Goal: Register for event/course

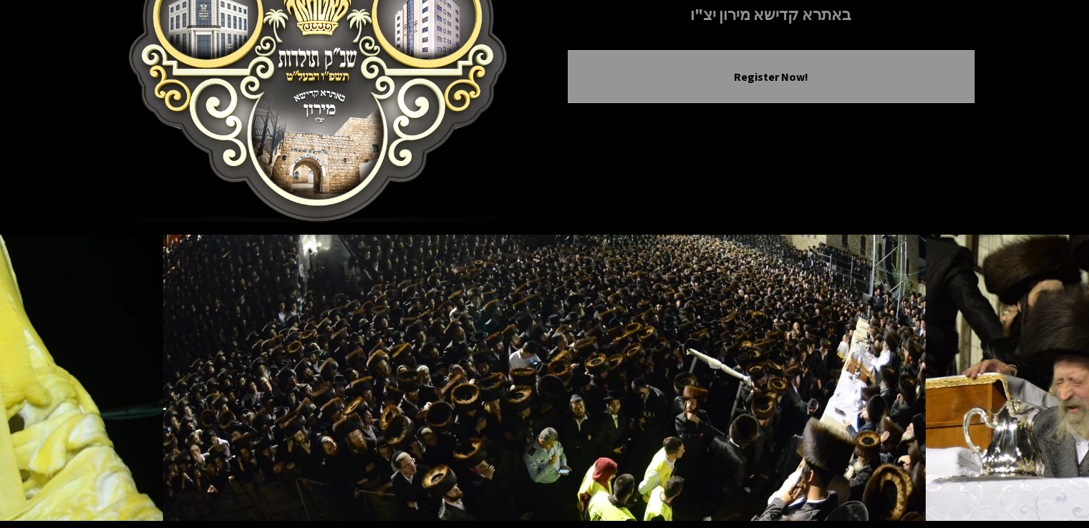
scroll to position [271, 0]
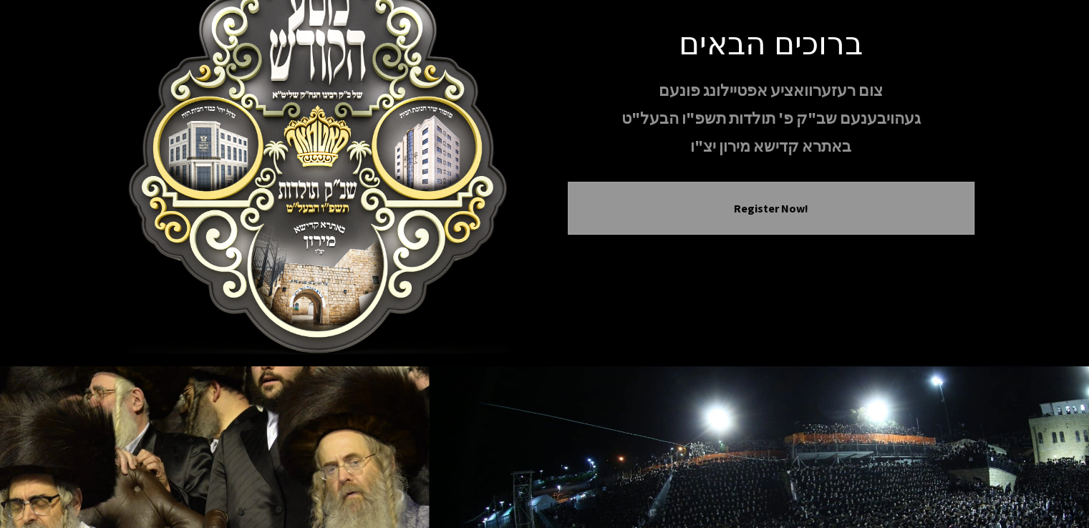
scroll to position [80, 0]
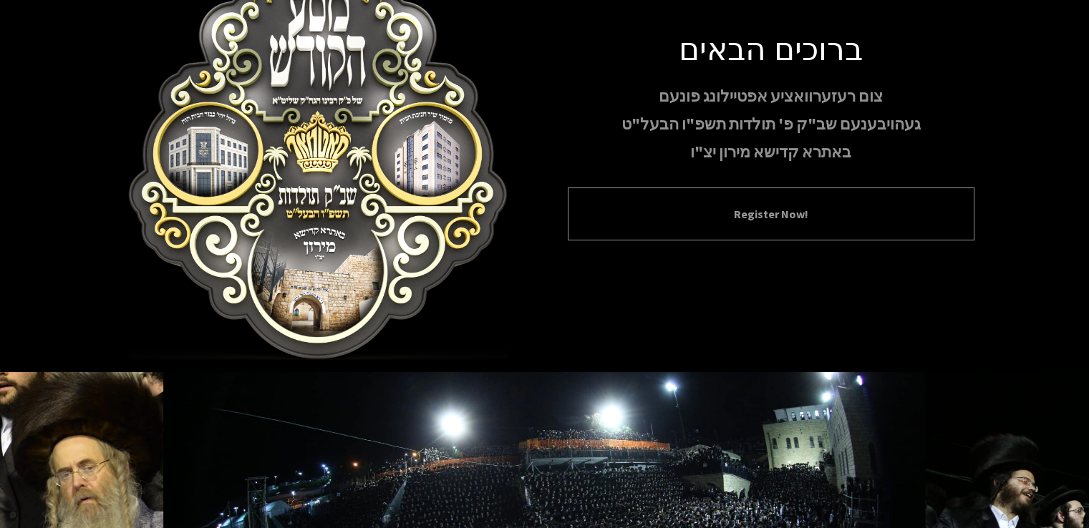
click at [678, 227] on div "Register Now!" at bounding box center [771, 214] width 407 height 53
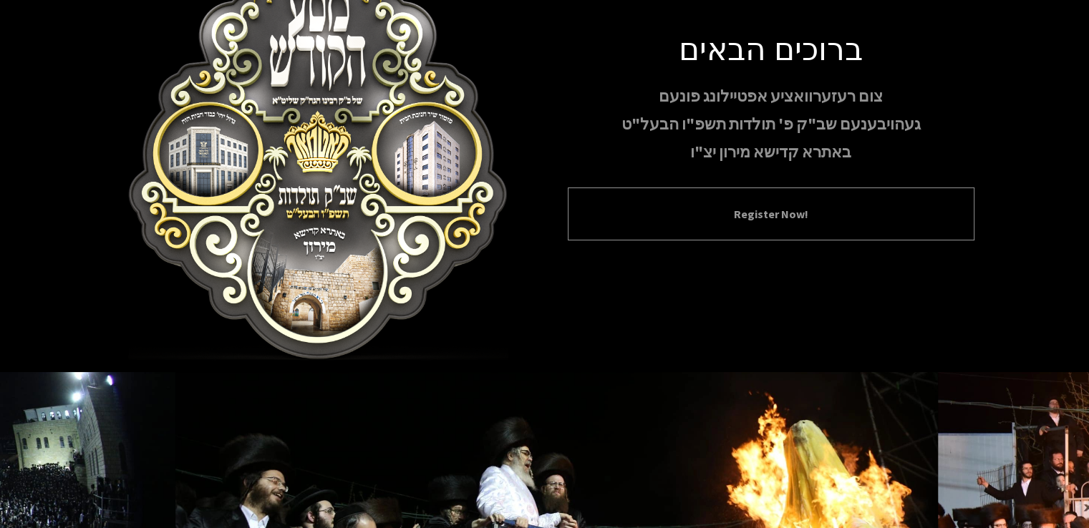
click at [783, 223] on div "Register Now!" at bounding box center [771, 214] width 407 height 53
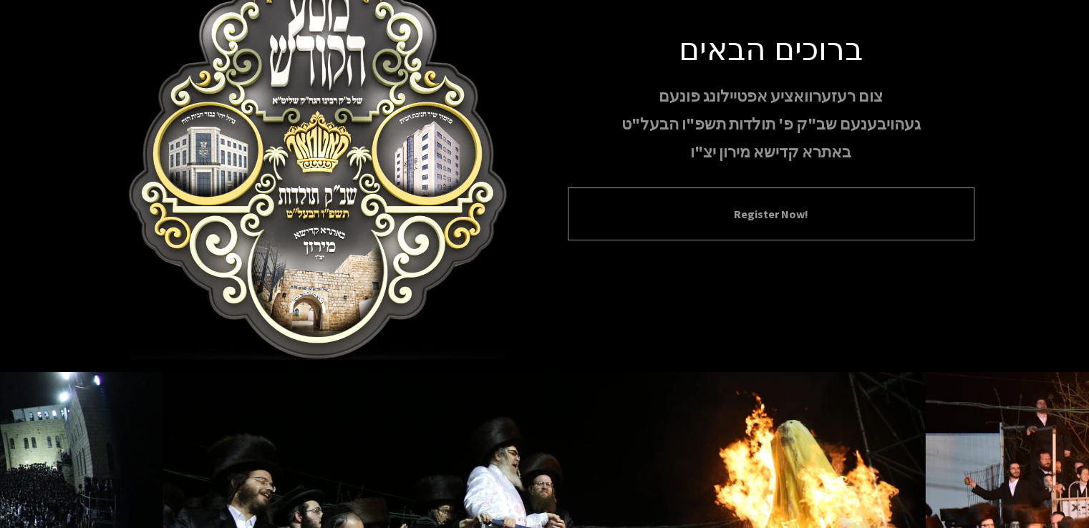
click at [783, 223] on div "Register Now!" at bounding box center [771, 214] width 407 height 53
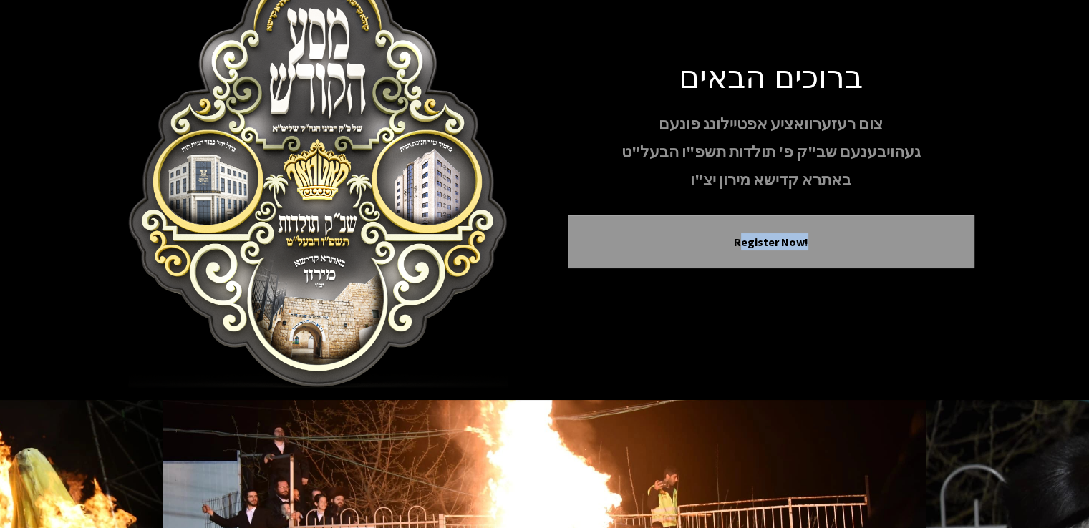
scroll to position [0, 0]
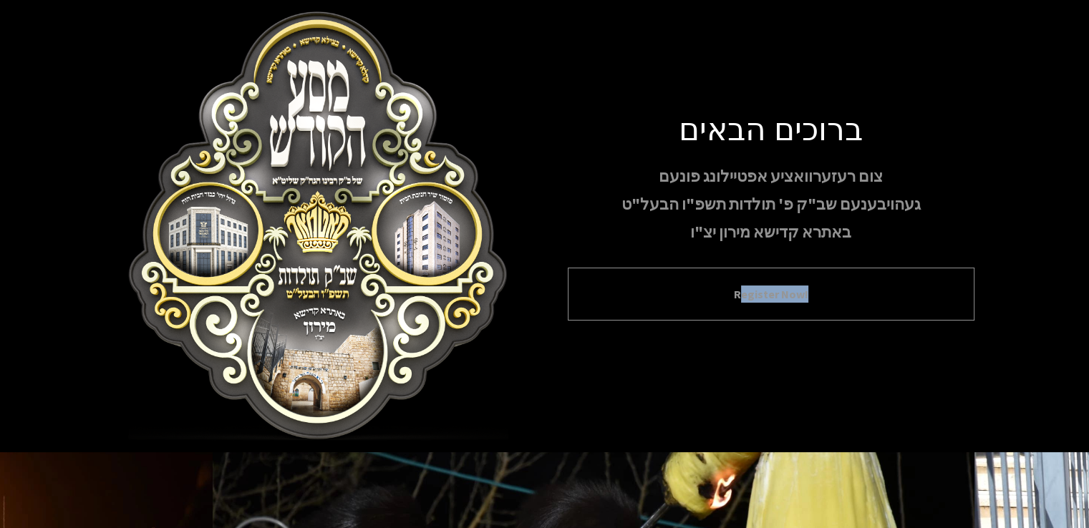
click at [776, 299] on button "Register Now!" at bounding box center [771, 294] width 371 height 17
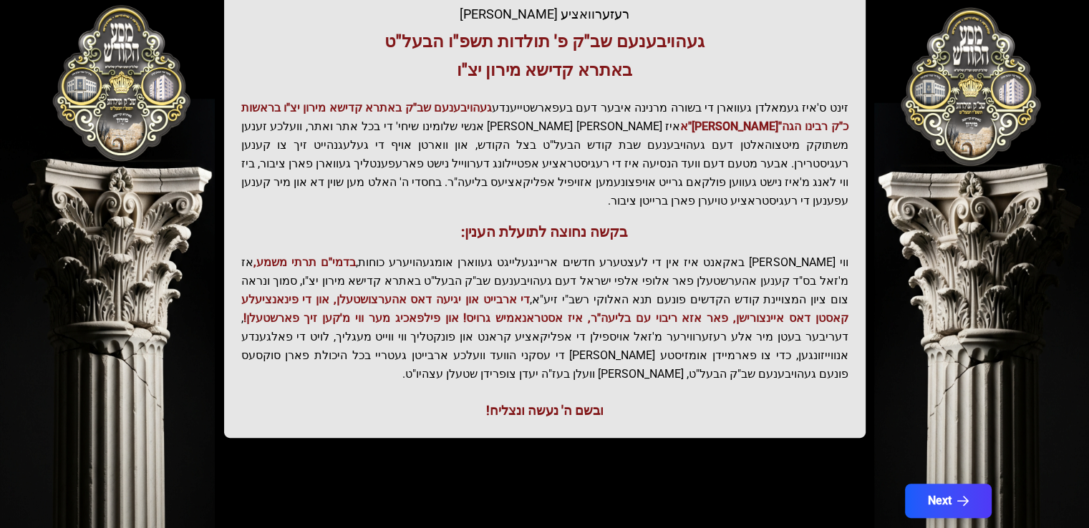
scroll to position [301, 0]
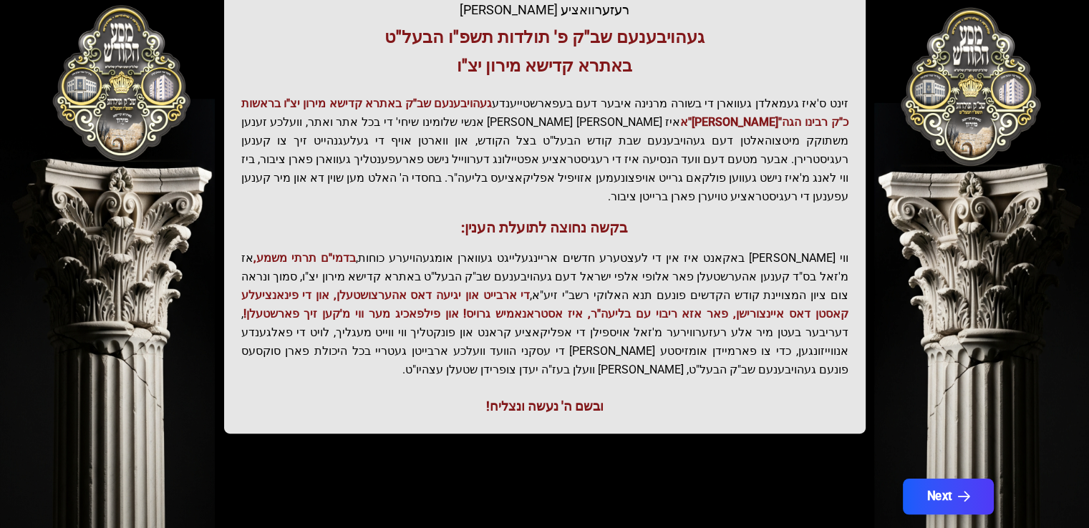
click at [929, 479] on button "Next" at bounding box center [947, 497] width 91 height 36
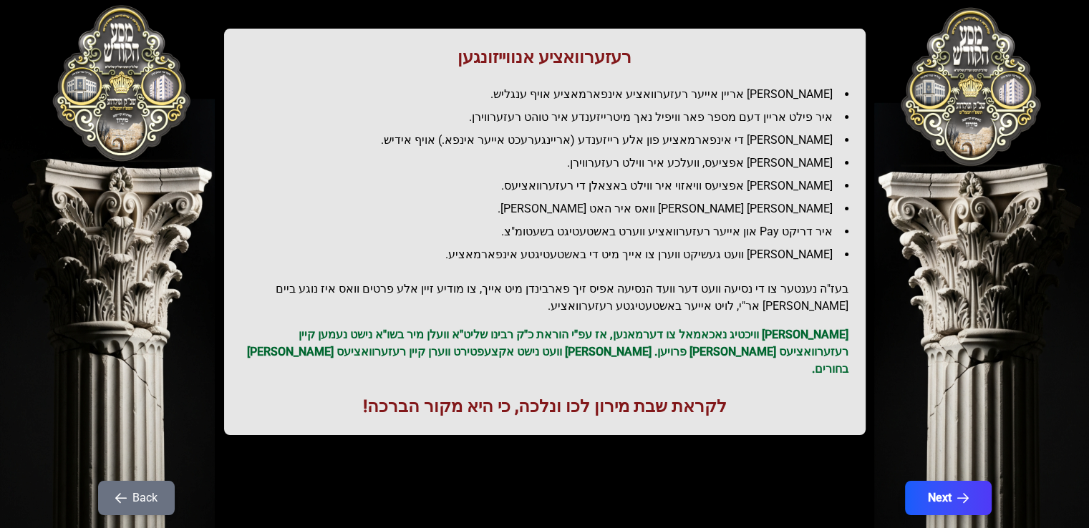
scroll to position [165, 0]
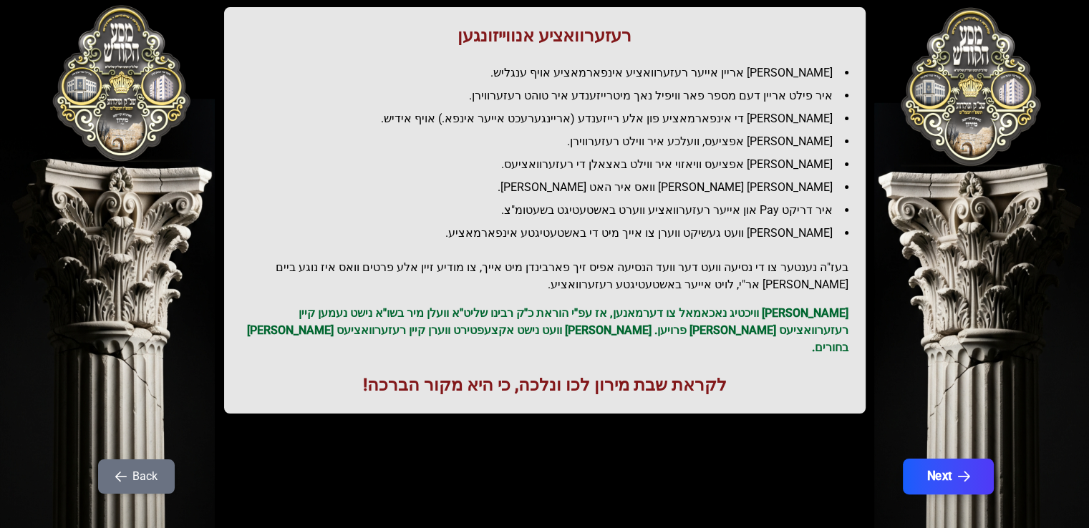
click at [969, 459] on button "Next" at bounding box center [947, 477] width 91 height 36
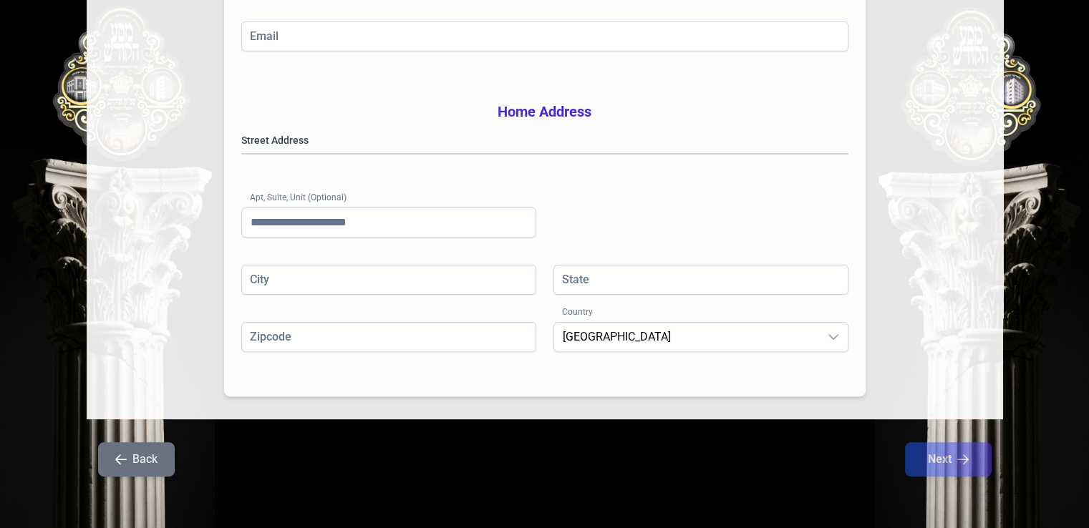
scroll to position [358, 0]
click at [143, 468] on button "Back" at bounding box center [136, 459] width 77 height 34
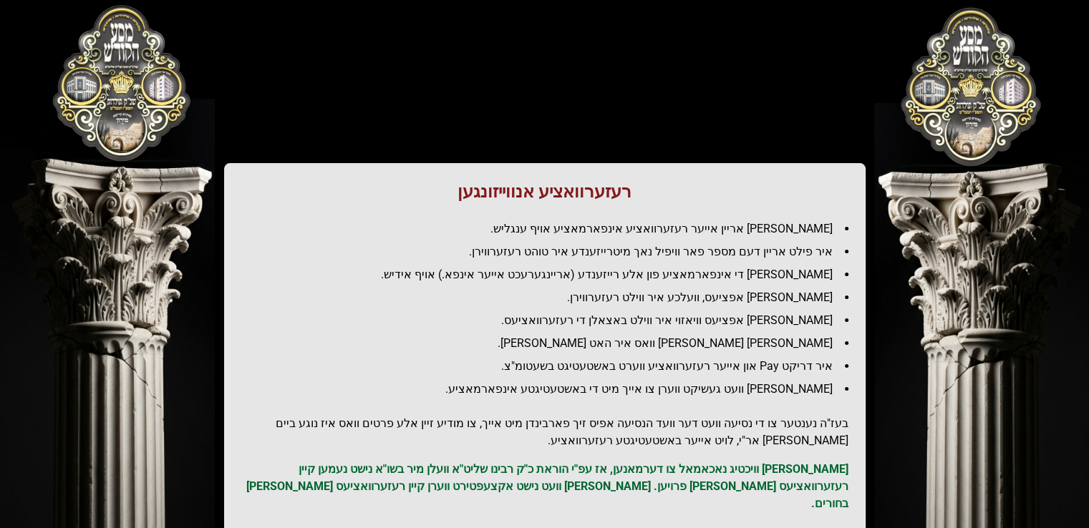
scroll to position [0, 0]
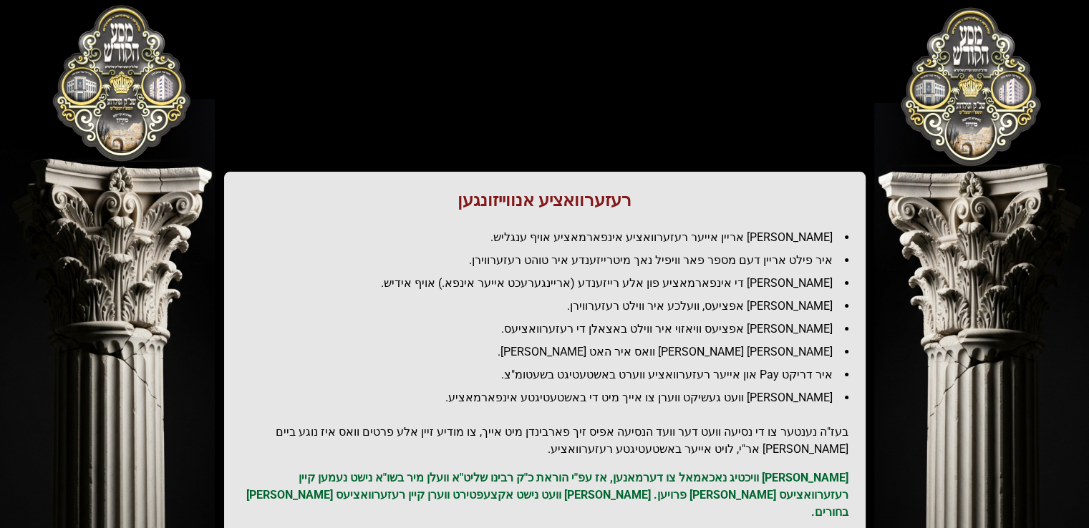
click at [143, 468] on div "רעזערוואציע אנווייזונגען איר לייגט אריין אייער רעזערוואציע אינפארמאציע אויף ענג…" at bounding box center [545, 317] width 916 height 567
